Goal: Task Accomplishment & Management: Manage account settings

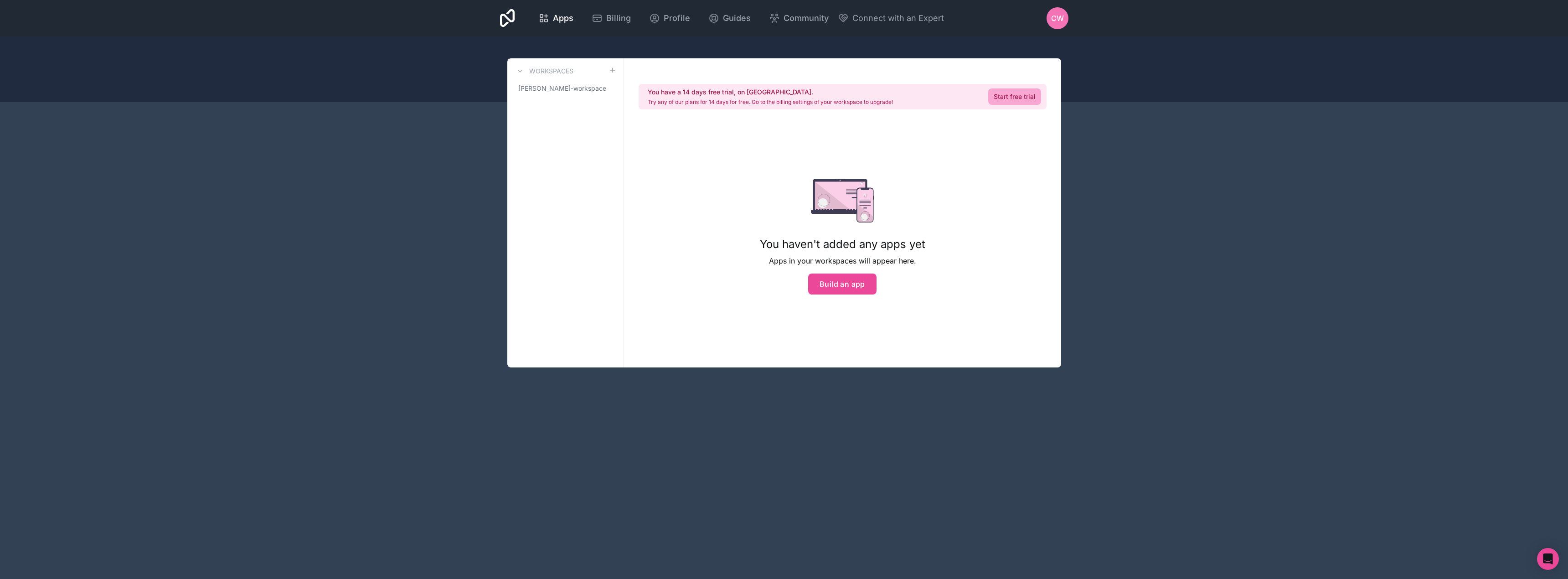
click at [1048, 18] on div "CW" at bounding box center [1057, 18] width 22 height 22
click at [1117, 30] on div "Apps Billing Profile Guides Community Connect with an Expert CW Billing Profile…" at bounding box center [784, 18] width 1568 height 37
click at [684, 17] on span "Profile" at bounding box center [676, 18] width 26 height 13
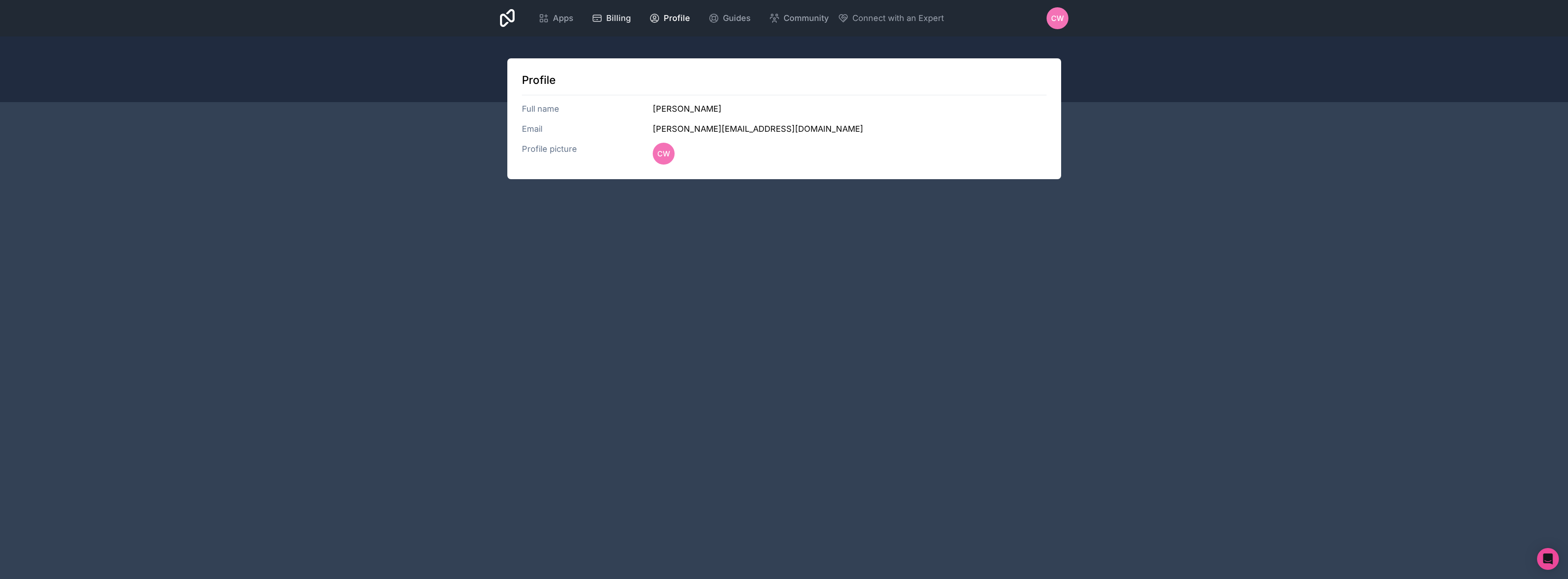
click at [612, 12] on span "Billing" at bounding box center [618, 18] width 24 height 13
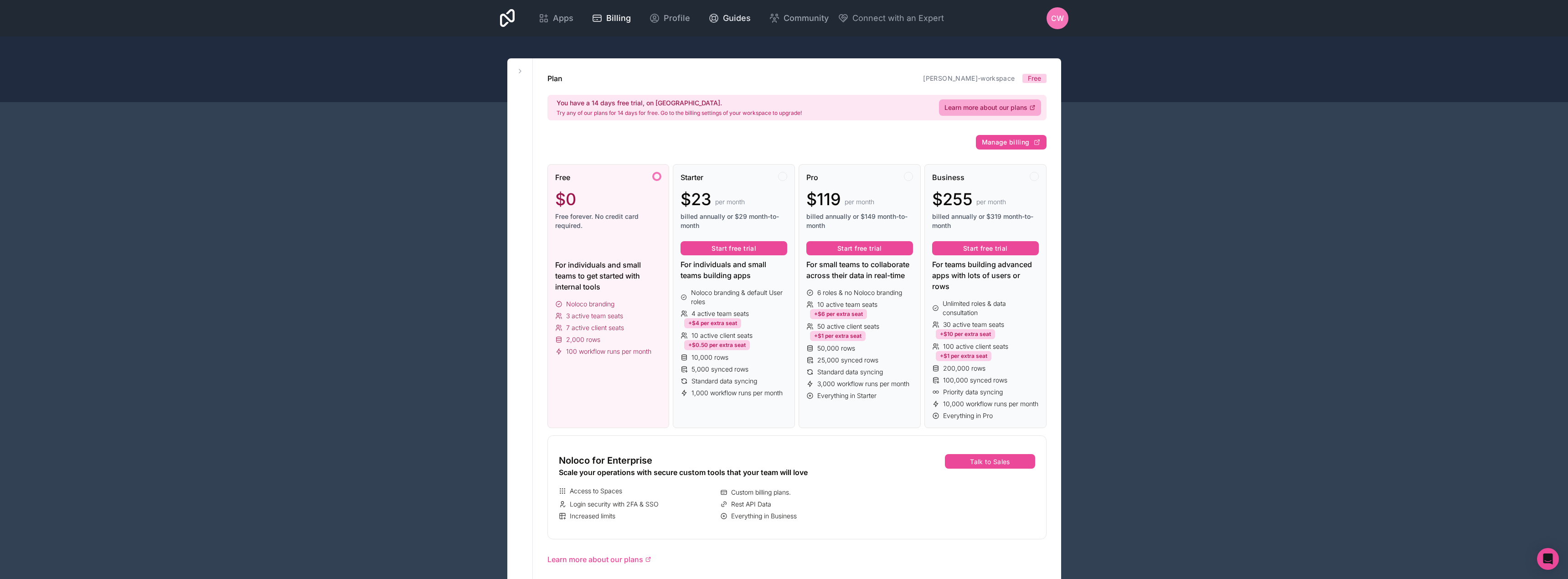
click at [723, 23] on span "Guides" at bounding box center [737, 18] width 28 height 13
